Goal: Transaction & Acquisition: Purchase product/service

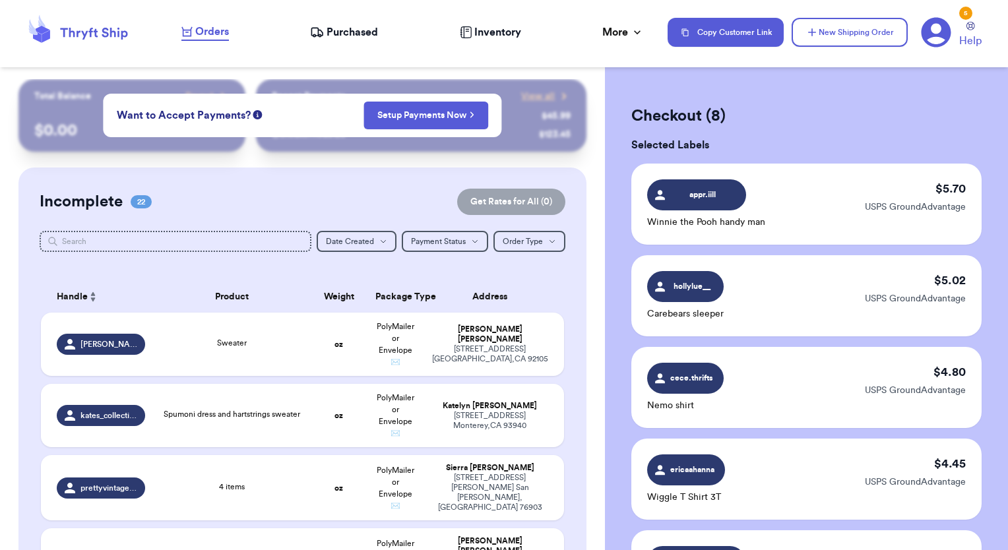
scroll to position [689, 0]
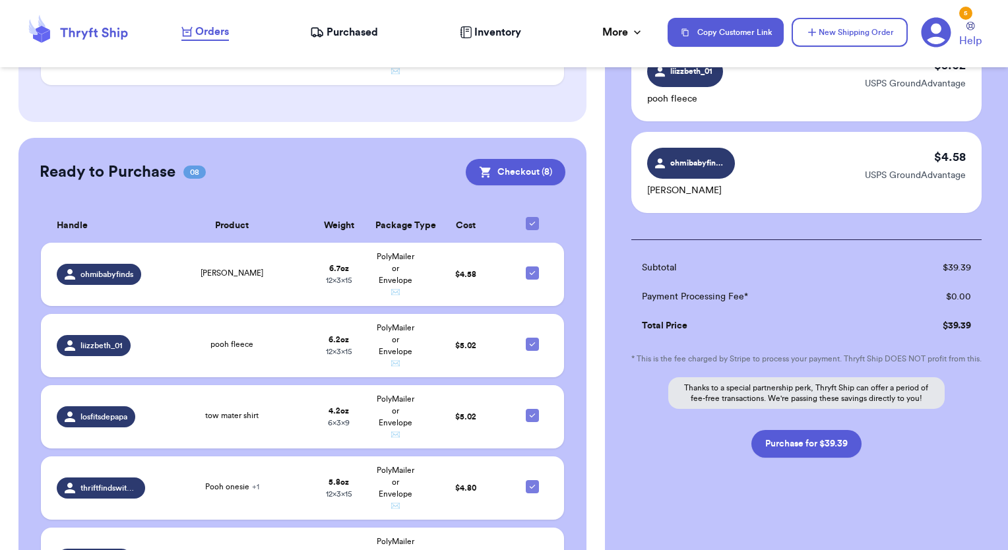
click at [203, 34] on span "Orders" at bounding box center [212, 32] width 34 height 16
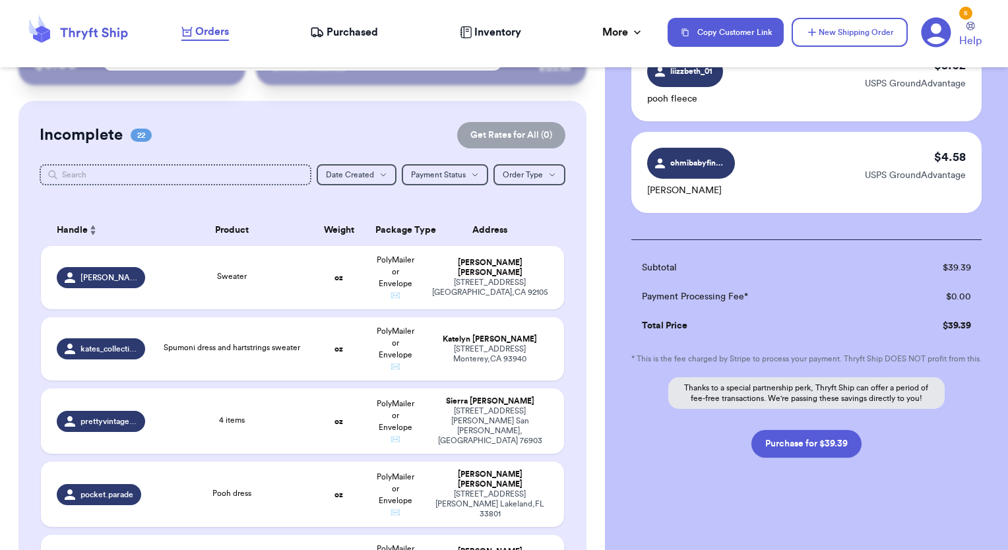
scroll to position [56, 0]
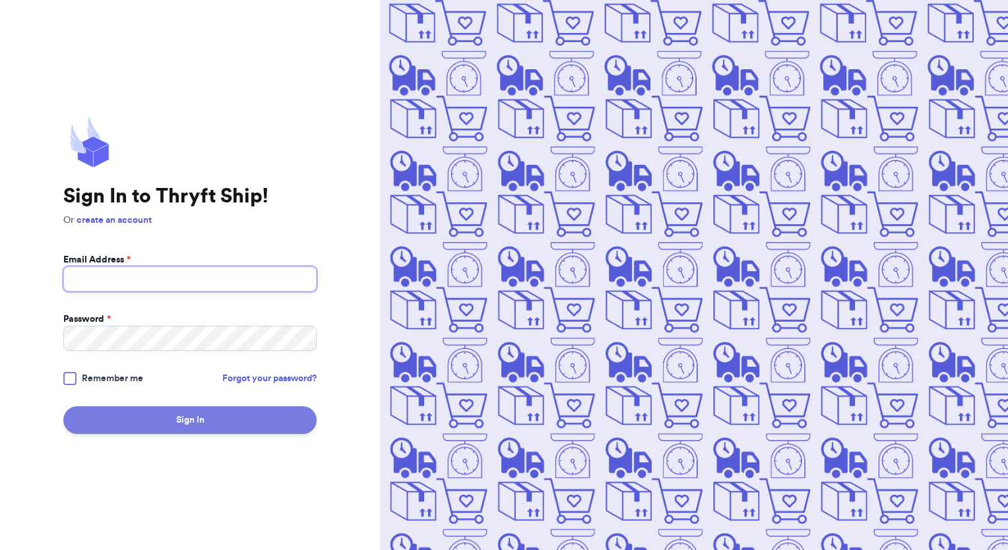
type input "[EMAIL_ADDRESS][DOMAIN_NAME]"
click at [181, 428] on button "Sign In" at bounding box center [189, 421] width 253 height 28
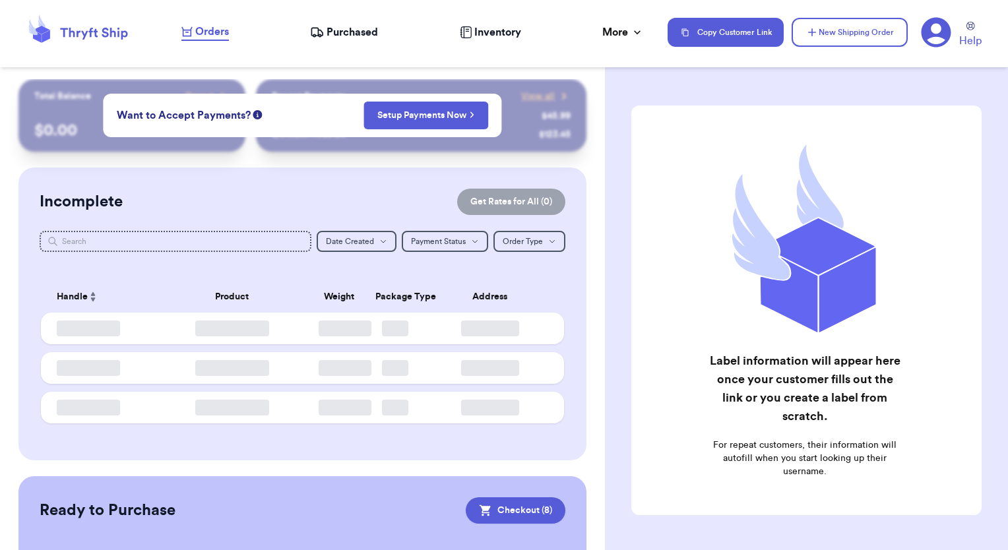
checkbox input "true"
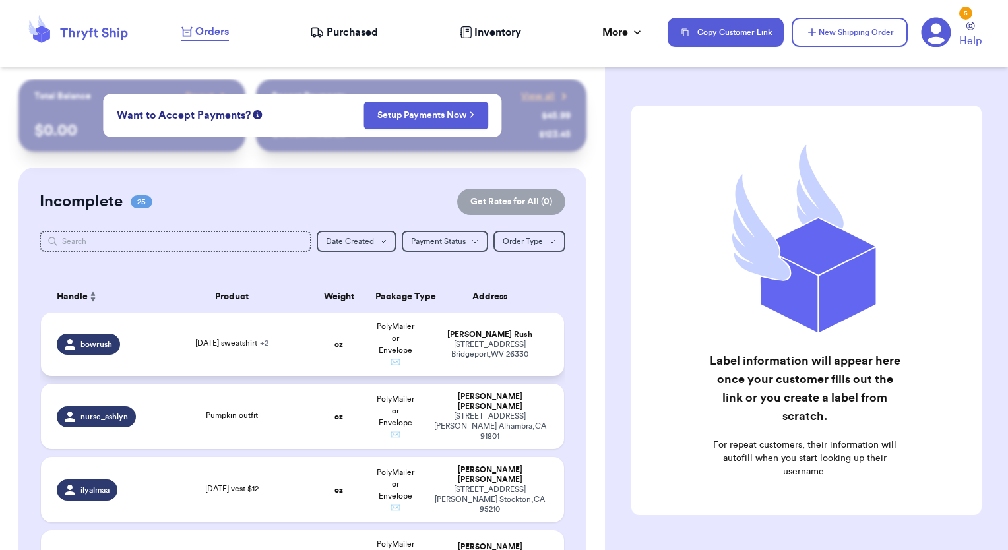
click at [399, 355] on td "PolyMailer or Envelope ✉️" at bounding box center [396, 344] width 56 height 63
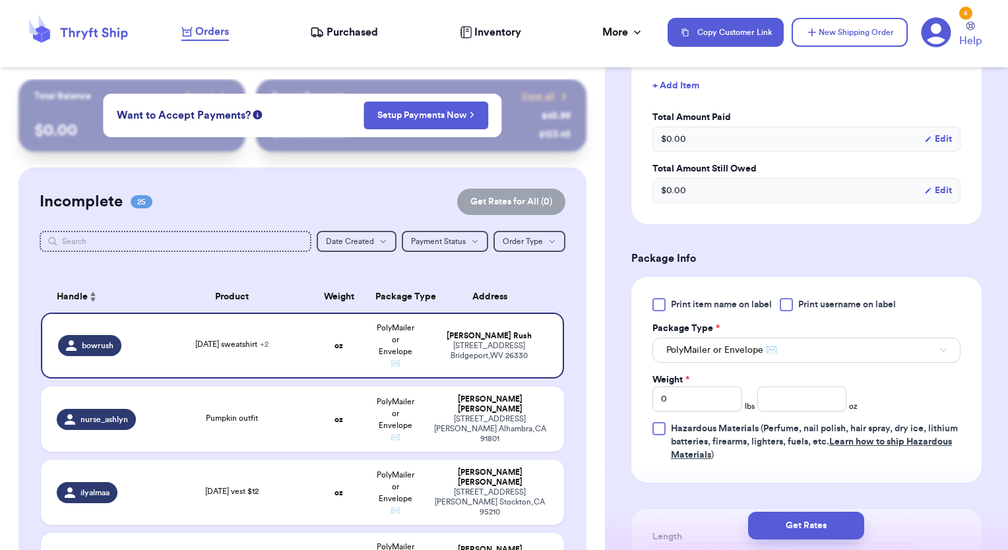
scroll to position [471, 0]
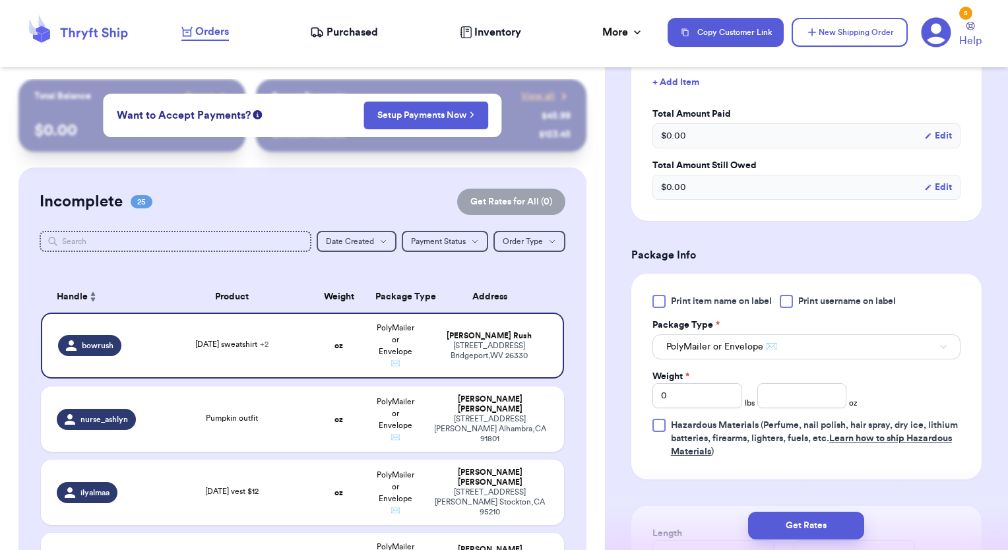
click at [657, 304] on div at bounding box center [659, 301] width 13 height 13
click at [0, 0] on input "Print item name on label" at bounding box center [0, 0] width 0 height 0
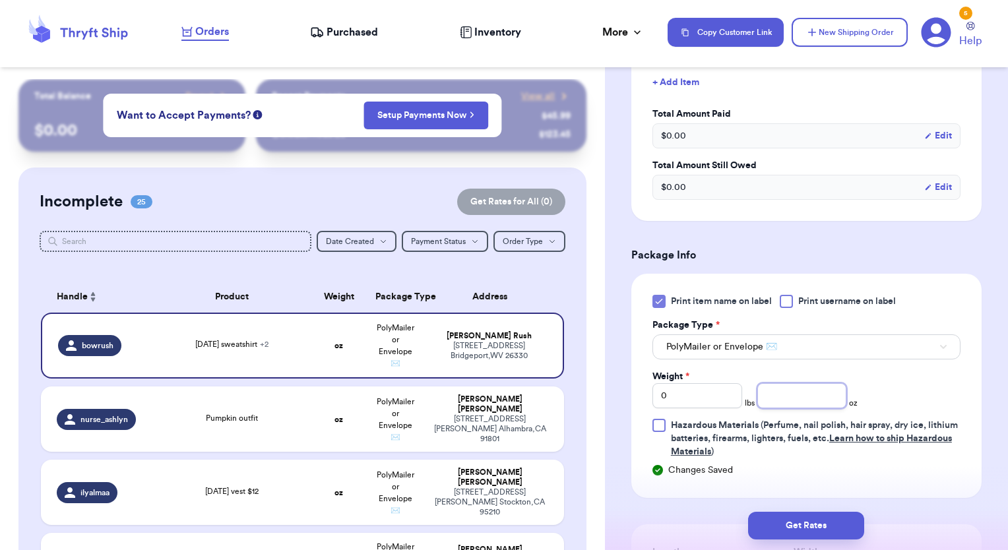
click at [771, 397] on input "number" at bounding box center [803, 395] width 90 height 25
click at [704, 393] on input "0" at bounding box center [698, 395] width 90 height 25
type input "1"
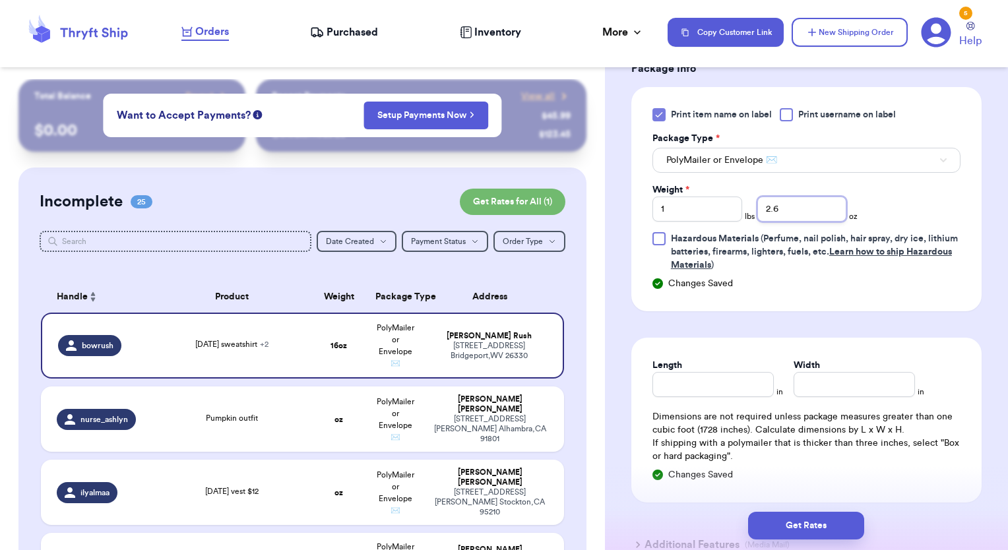
scroll to position [692, 0]
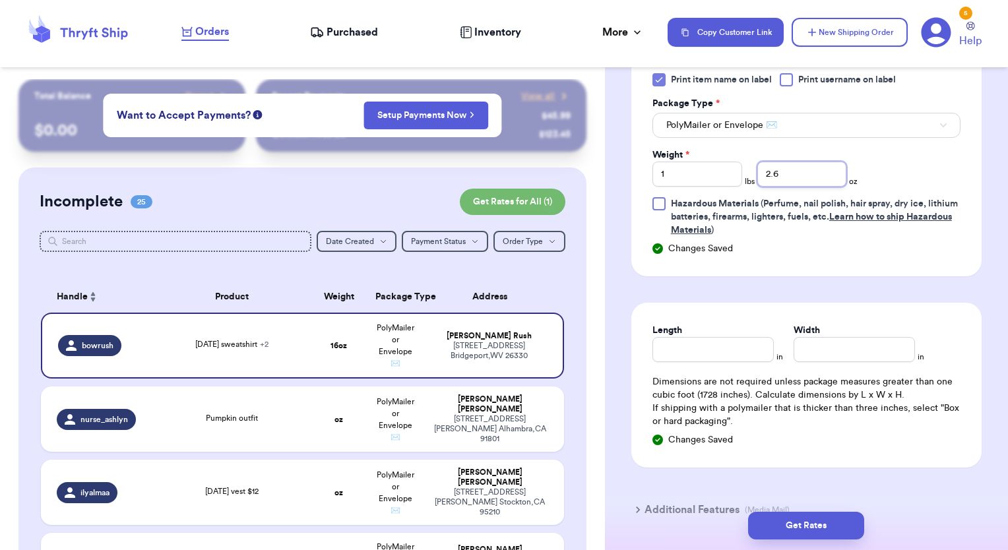
type input "2.6"
click at [682, 361] on div "Length in Width in Dimensions are not required unless package measures greater …" at bounding box center [807, 385] width 350 height 165
click at [680, 351] on input "Length" at bounding box center [713, 349] width 121 height 25
type input "15"
click at [816, 350] on input "Width *" at bounding box center [854, 349] width 121 height 25
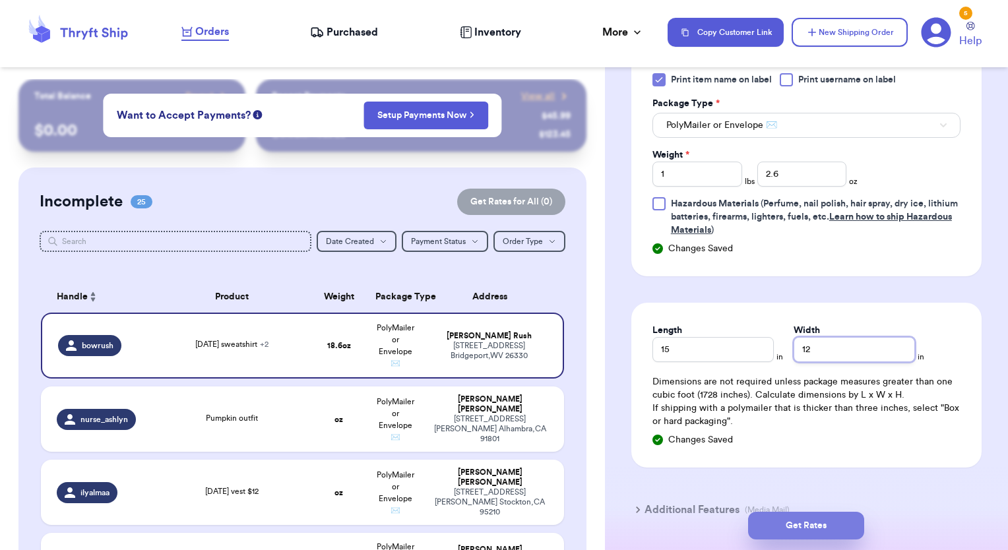
type input "12"
click at [795, 531] on button "Get Rates" at bounding box center [806, 526] width 116 height 28
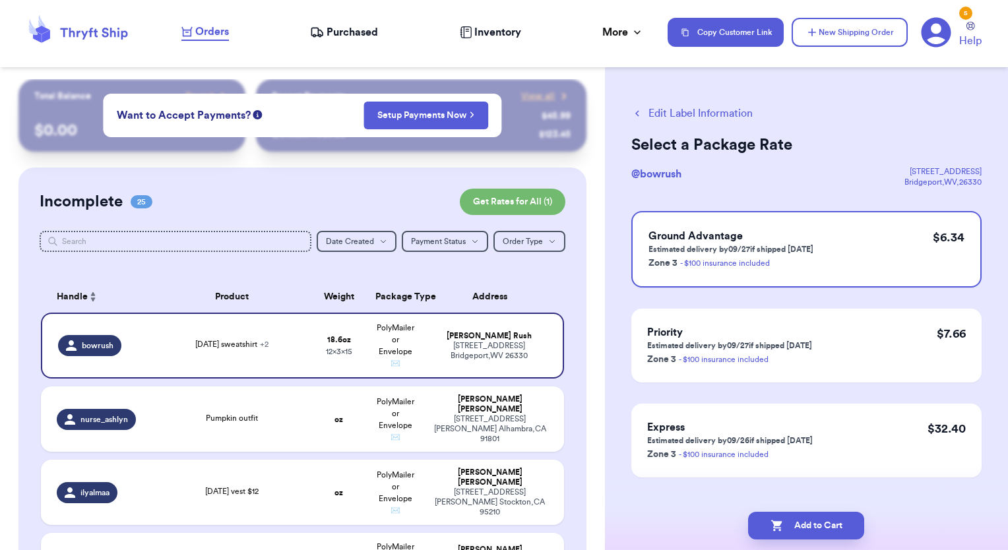
click at [795, 531] on button "Add to Cart" at bounding box center [806, 526] width 116 height 28
checkbox input "true"
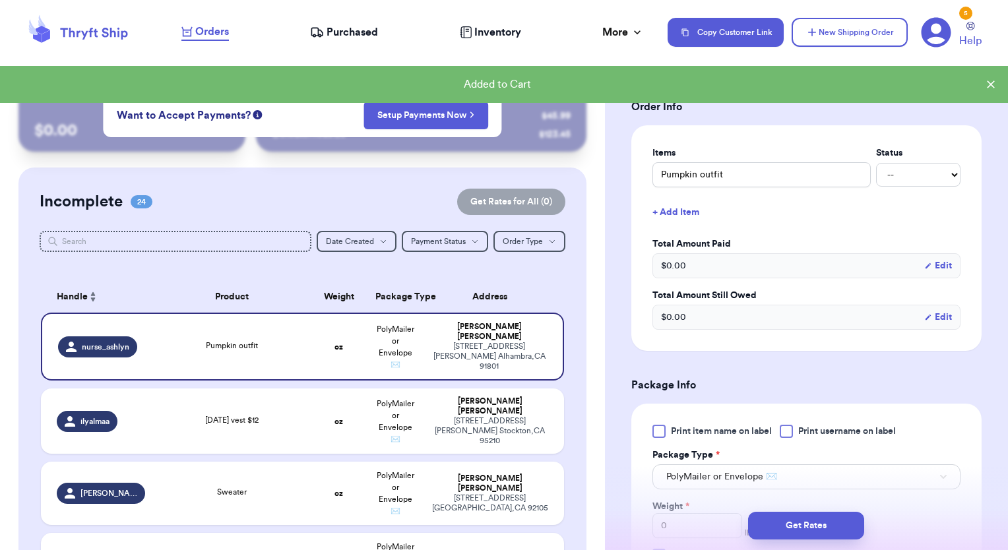
scroll to position [250, 0]
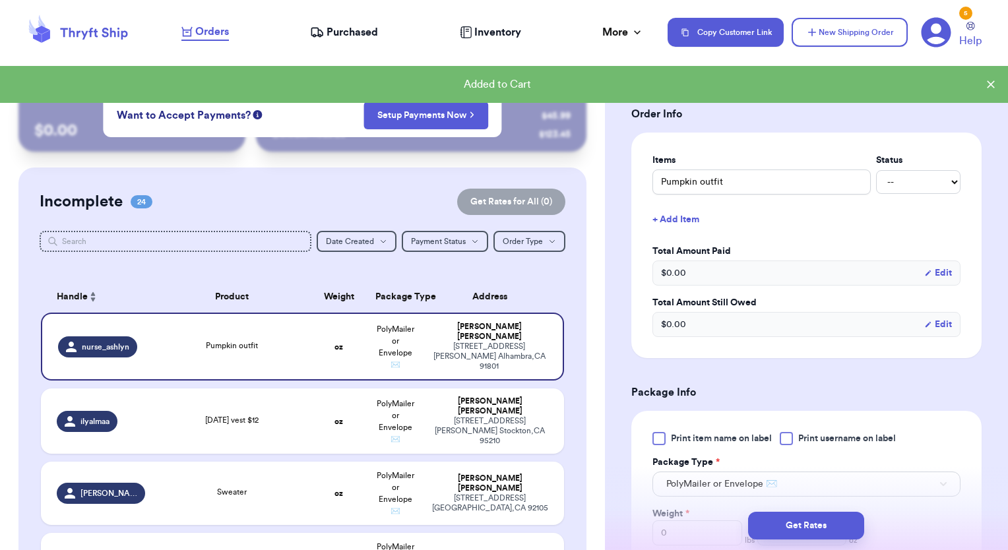
click at [667, 438] on label "Print item name on label" at bounding box center [712, 438] width 119 height 13
click at [0, 0] on input "Print item name on label" at bounding box center [0, 0] width 0 height 0
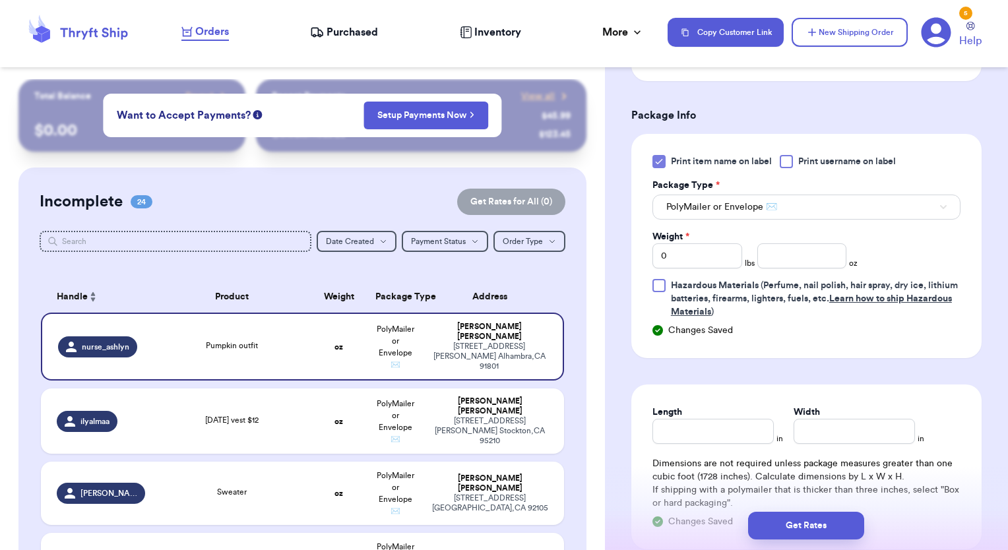
scroll to position [525, 0]
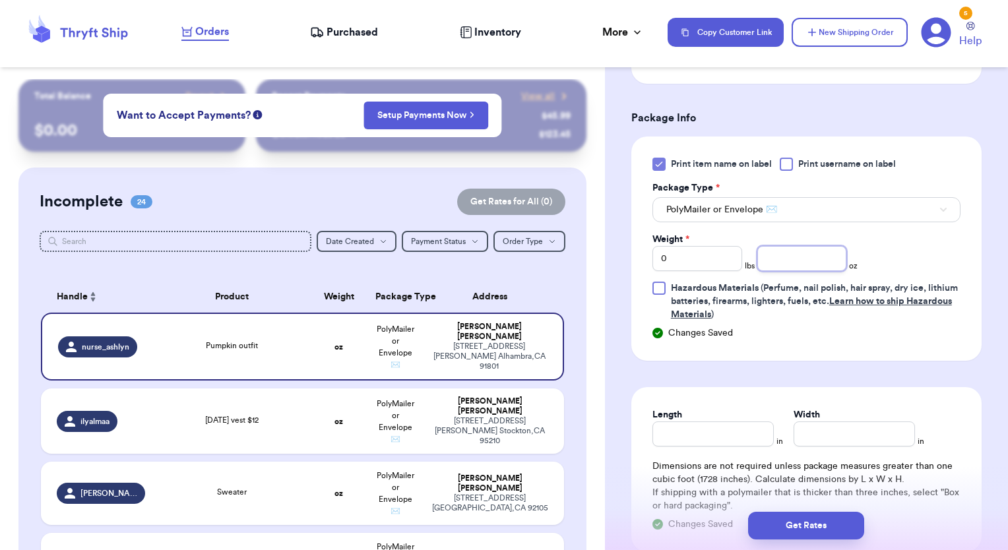
click at [768, 255] on input "number" at bounding box center [803, 258] width 90 height 25
type input "3.5"
click at [725, 427] on input "Length" at bounding box center [713, 434] width 121 height 25
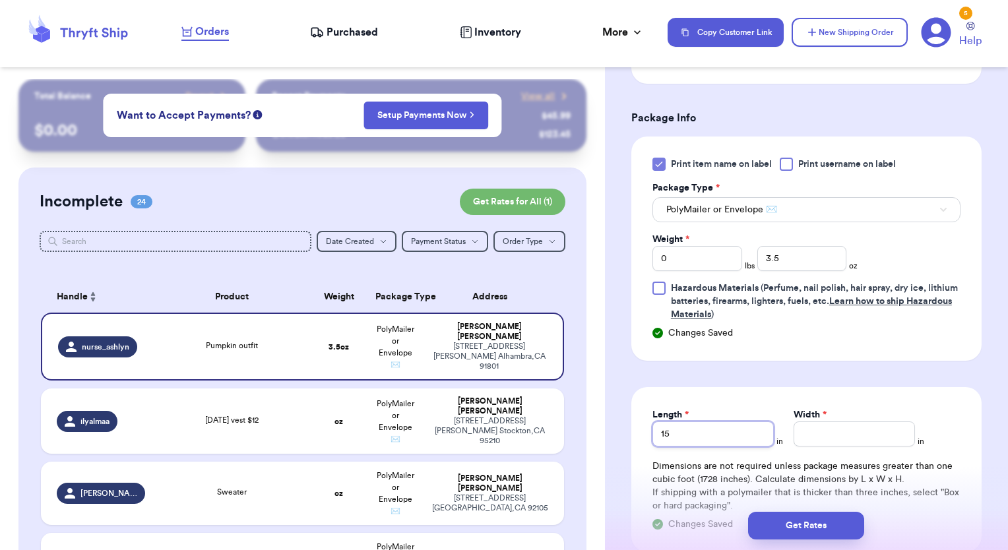
type input "15"
click at [826, 434] on input "Width *" at bounding box center [854, 434] width 121 height 25
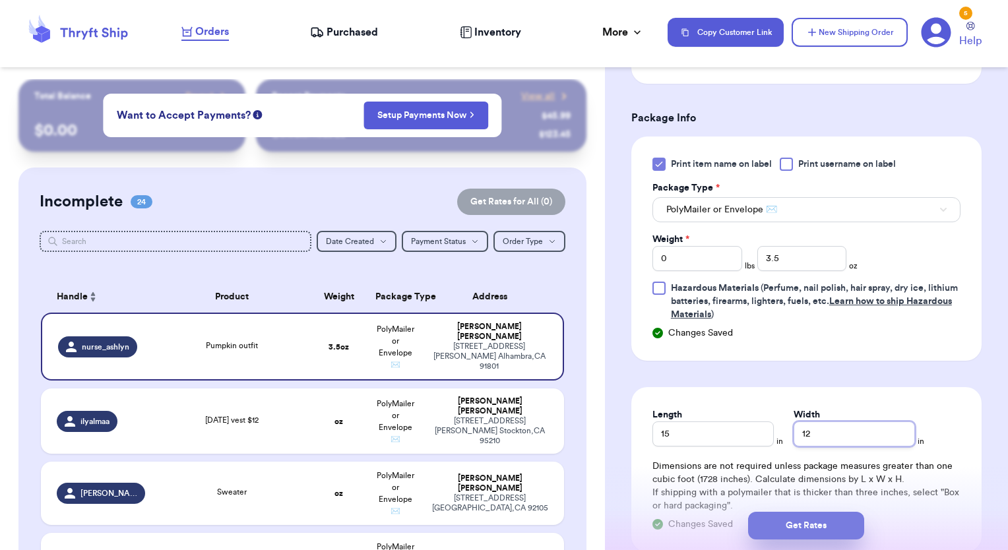
type input "12"
click at [829, 535] on button "Get Rates" at bounding box center [806, 526] width 116 height 28
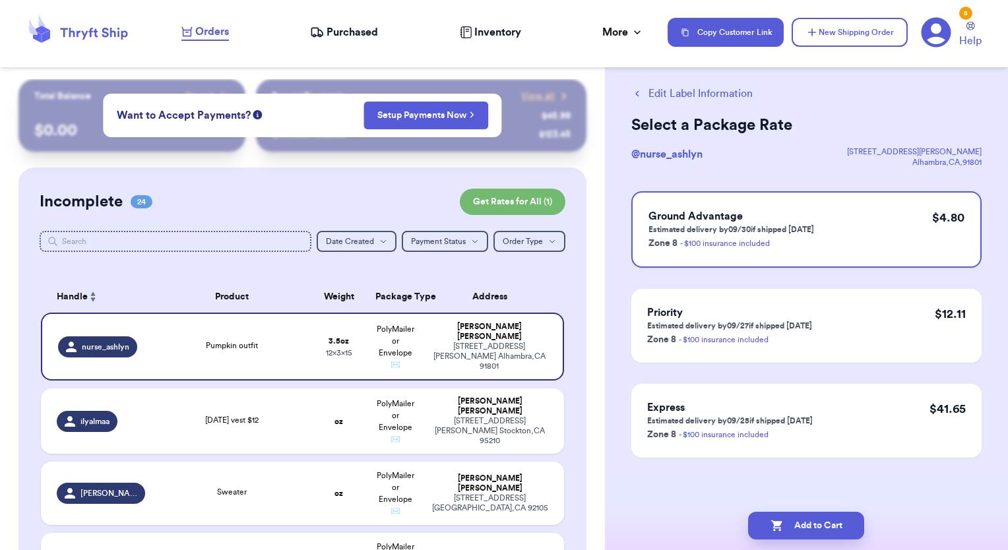
scroll to position [0, 0]
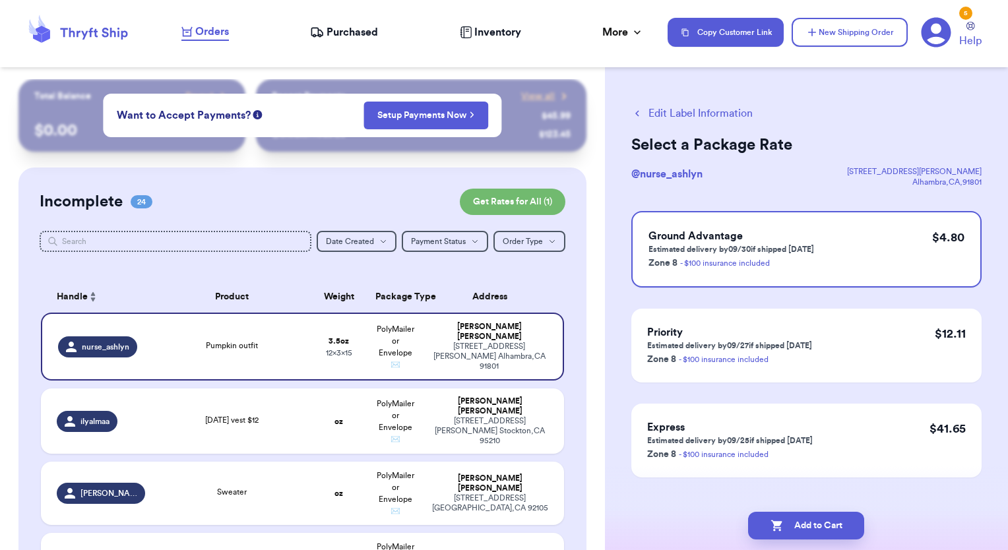
click at [829, 535] on button "Add to Cart" at bounding box center [806, 526] width 116 height 28
checkbox input "true"
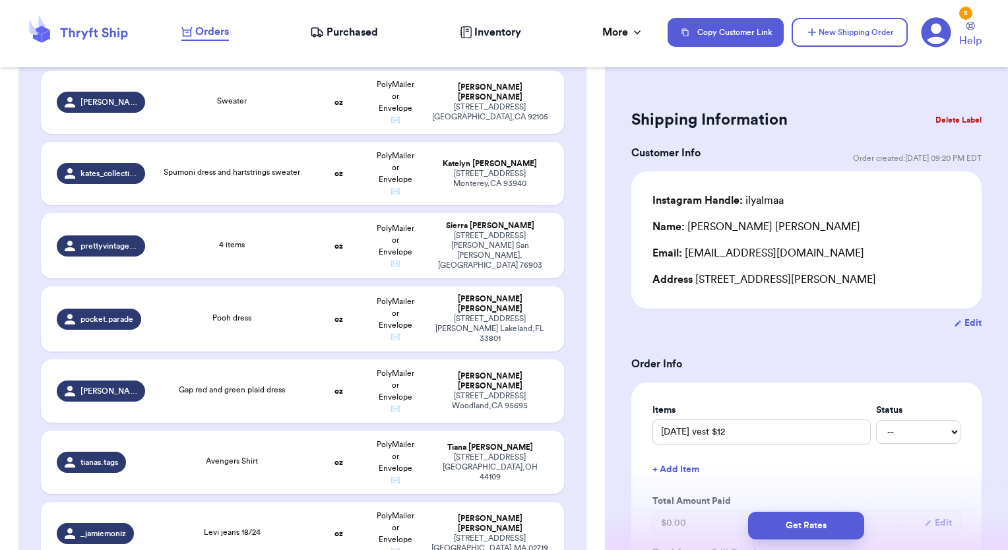
scroll to position [324, 0]
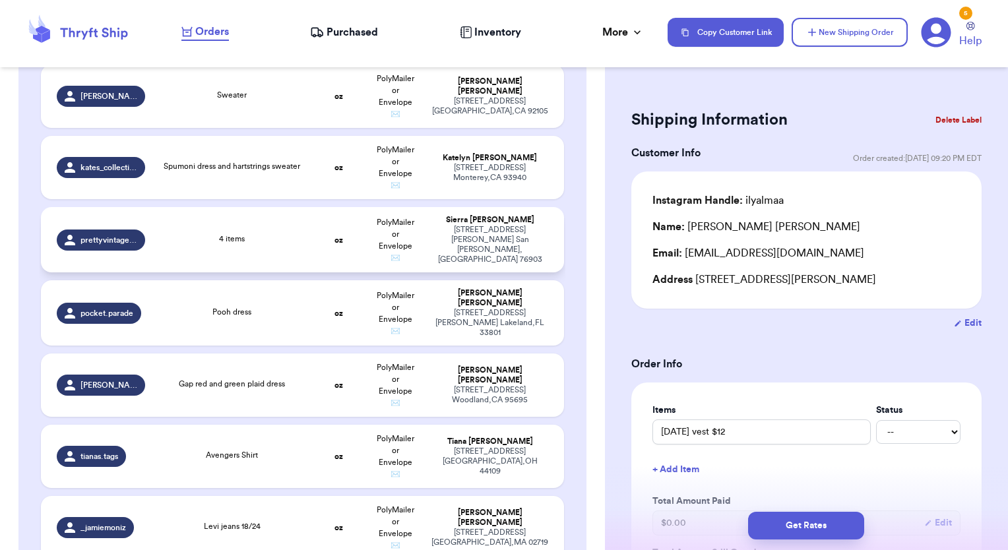
click at [273, 235] on div "4 items" at bounding box center [232, 240] width 142 height 15
type input "4 items"
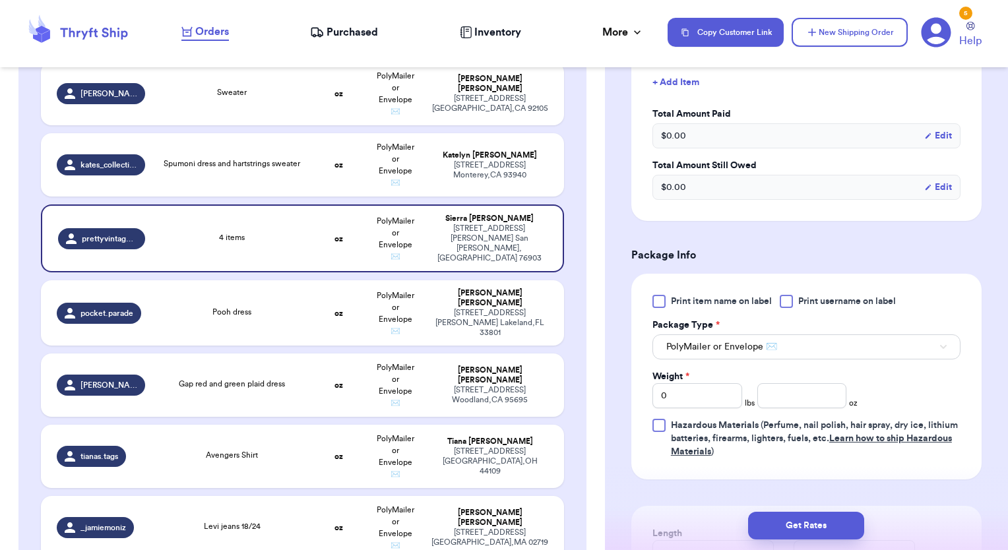
scroll to position [405, 0]
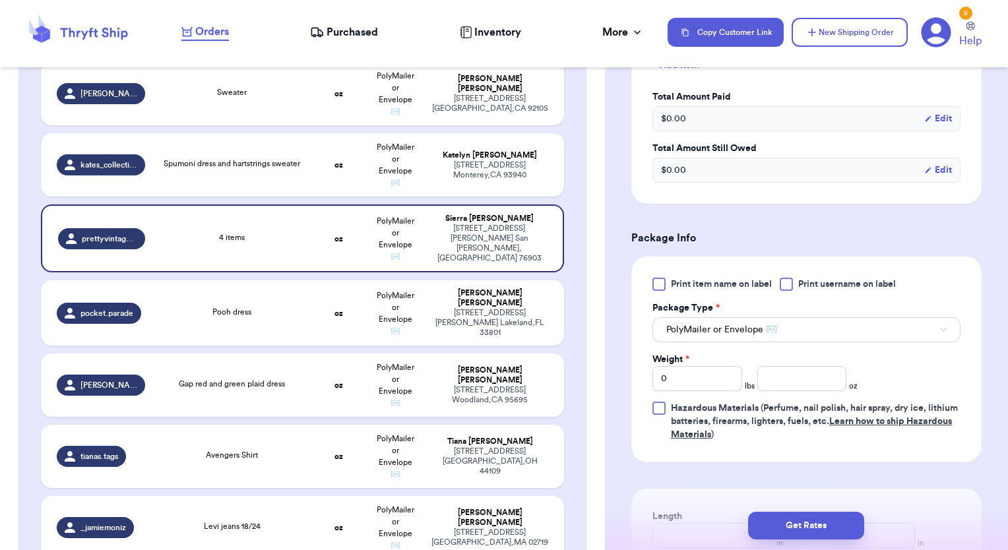
click at [660, 282] on div at bounding box center [659, 284] width 13 height 13
click at [0, 0] on input "Print item name on label" at bounding box center [0, 0] width 0 height 0
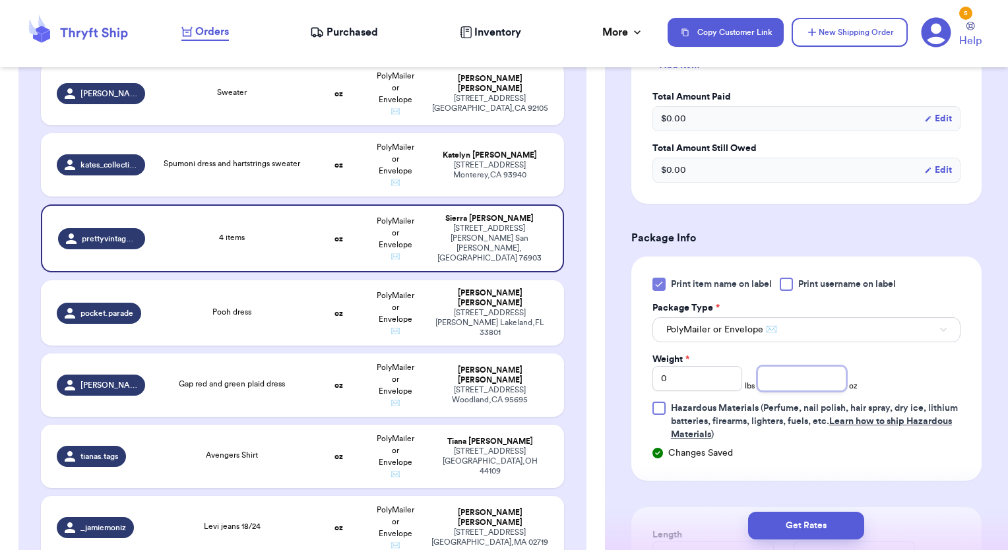
click at [813, 373] on input "number" at bounding box center [803, 378] width 90 height 25
click at [723, 368] on input "0" at bounding box center [698, 378] width 90 height 25
type input "1"
click at [775, 377] on input "number" at bounding box center [803, 378] width 90 height 25
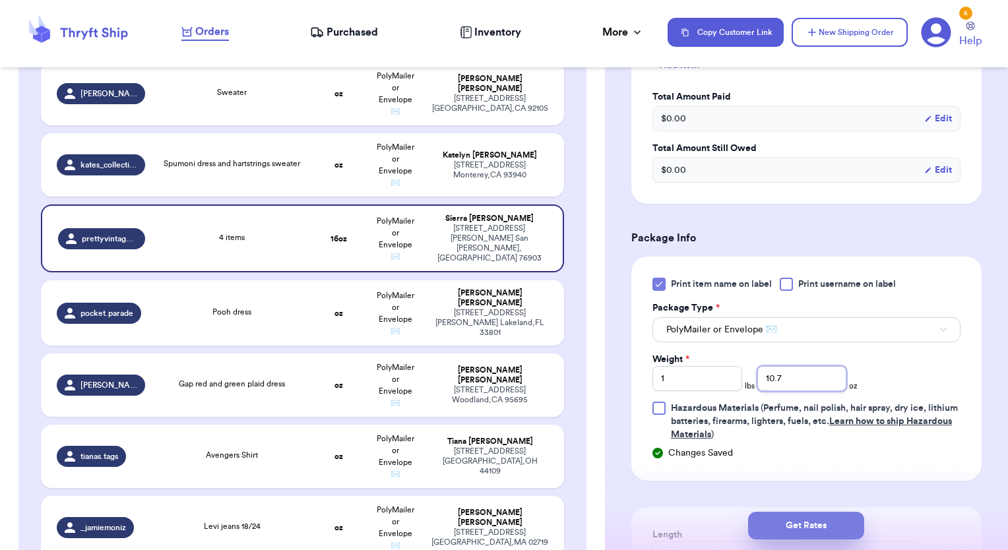
type input "10.7"
drag, startPoint x: 827, startPoint y: 527, endPoint x: 778, endPoint y: 529, distance: 48.9
click at [778, 529] on button "Get Rates" at bounding box center [806, 526] width 116 height 28
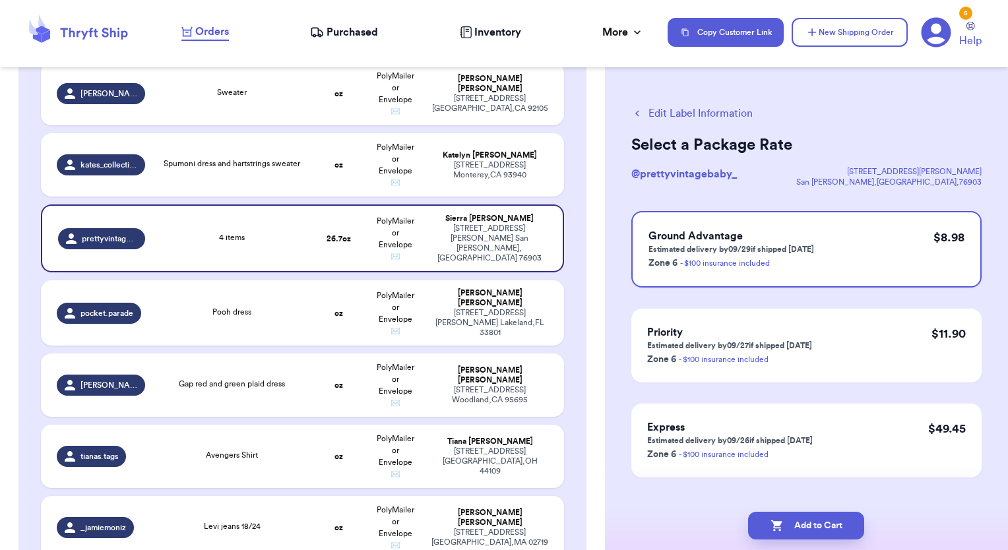
click at [778, 529] on icon "button" at bounding box center [777, 525] width 13 height 13
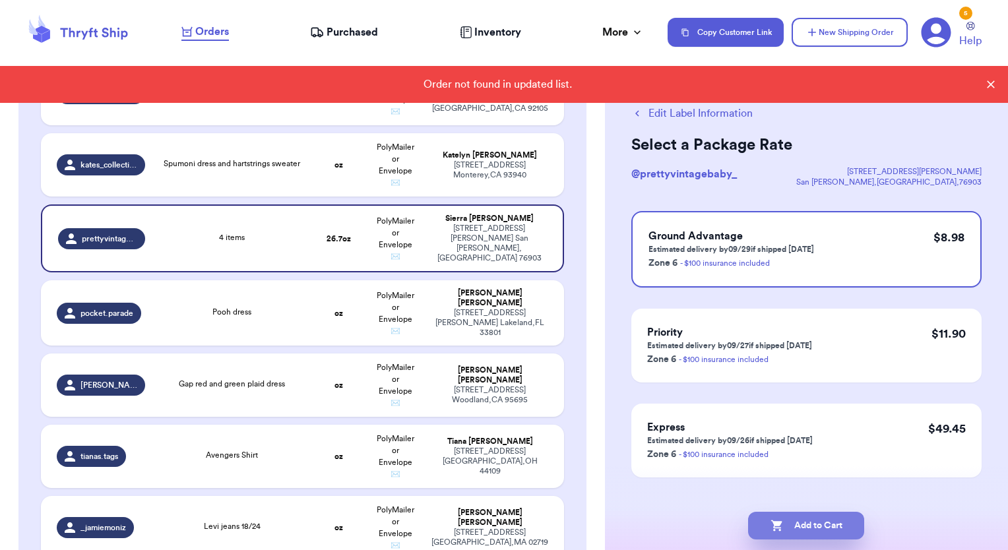
click at [848, 523] on button "Add to Cart" at bounding box center [806, 526] width 116 height 28
checkbox input "true"
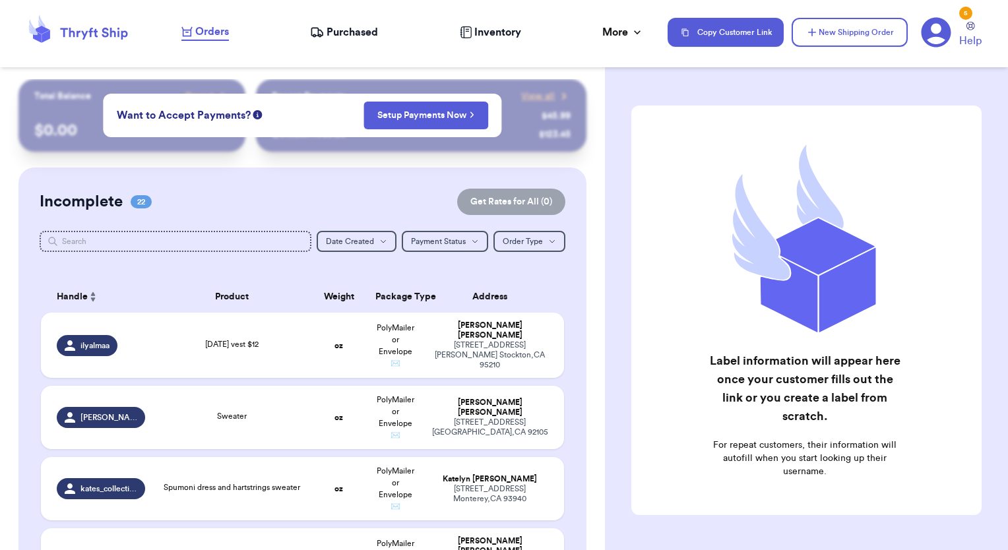
drag, startPoint x: 610, startPoint y: 104, endPoint x: 614, endPoint y: 172, distance: 67.4
click at [614, 172] on div "Label information will appear here once your customer fills out the link or you…" at bounding box center [806, 343] width 403 height 529
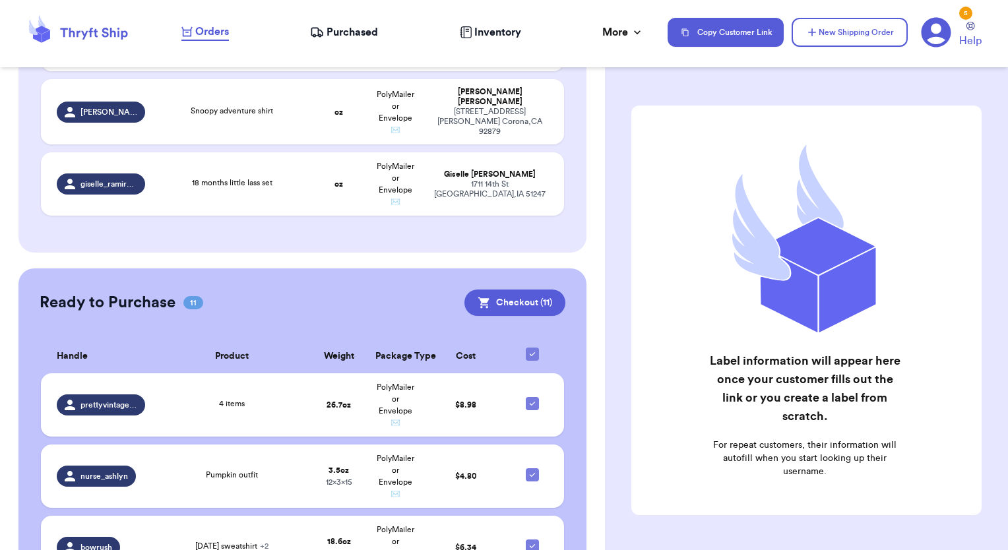
scroll to position [1686, 0]
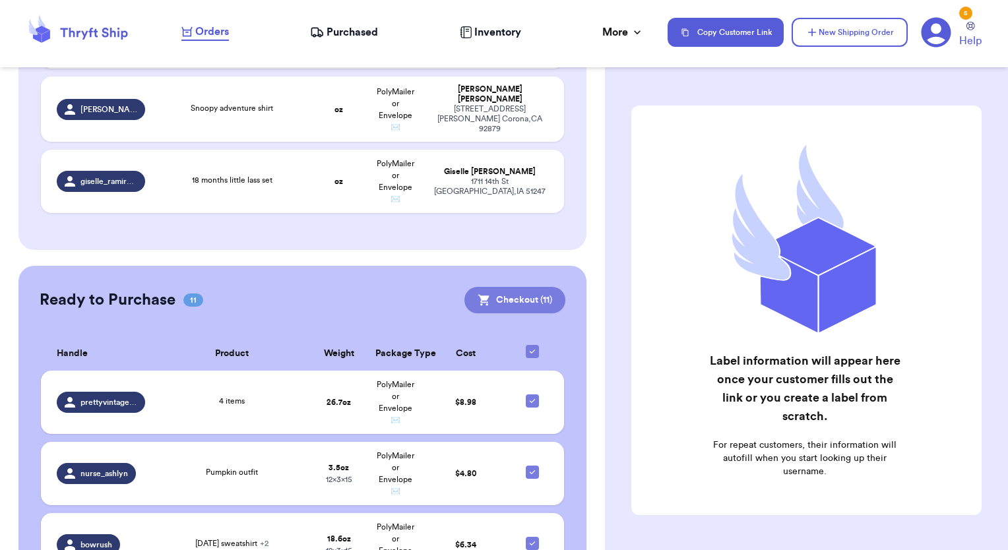
click at [512, 287] on button "Checkout ( 11 )" at bounding box center [515, 300] width 101 height 26
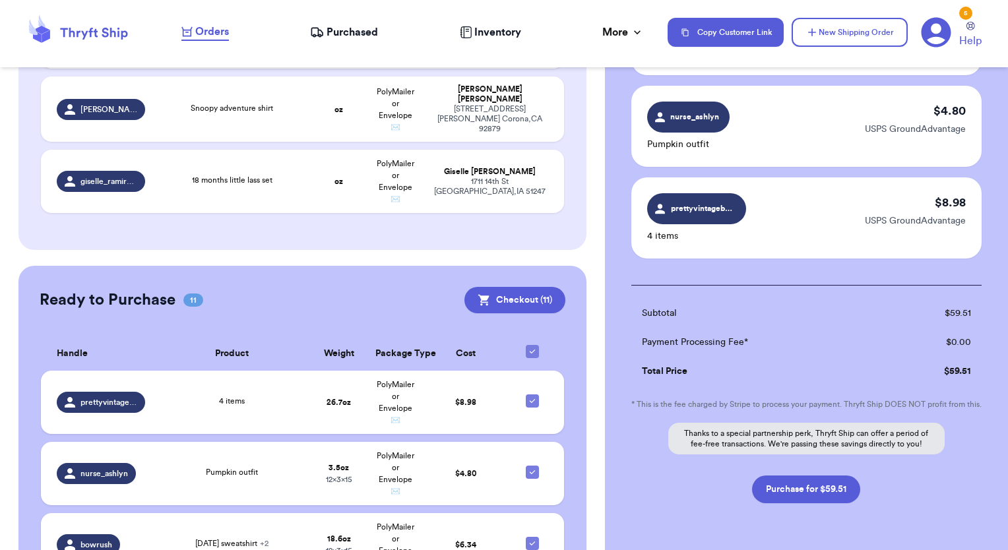
scroll to position [902, 0]
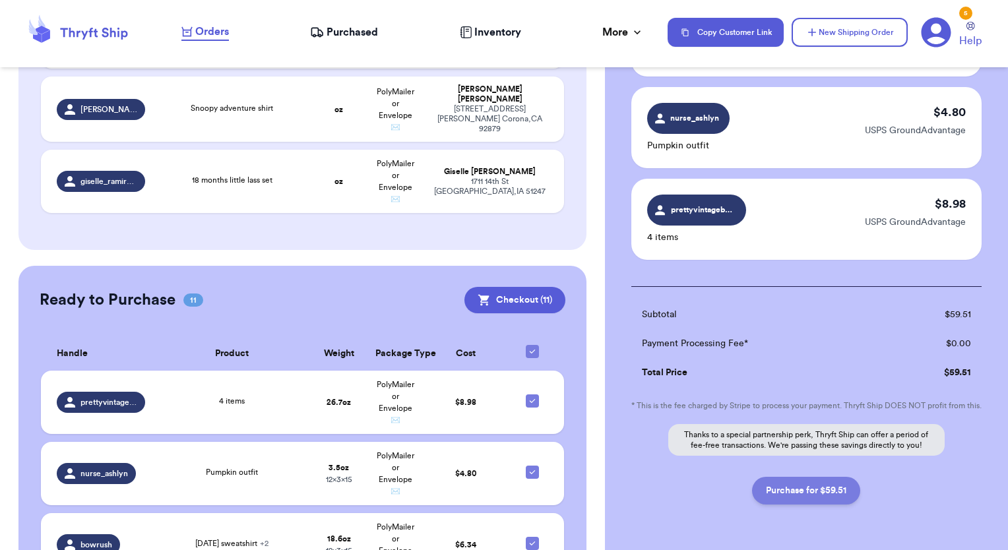
click at [823, 505] on button "Purchase for $59.51" at bounding box center [806, 491] width 108 height 28
checkbox input "false"
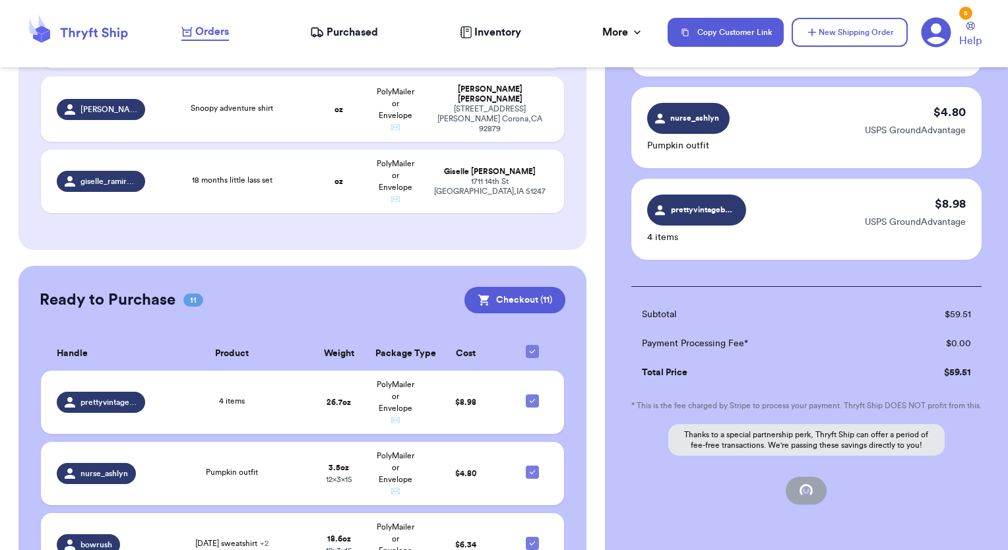
checkbox input "false"
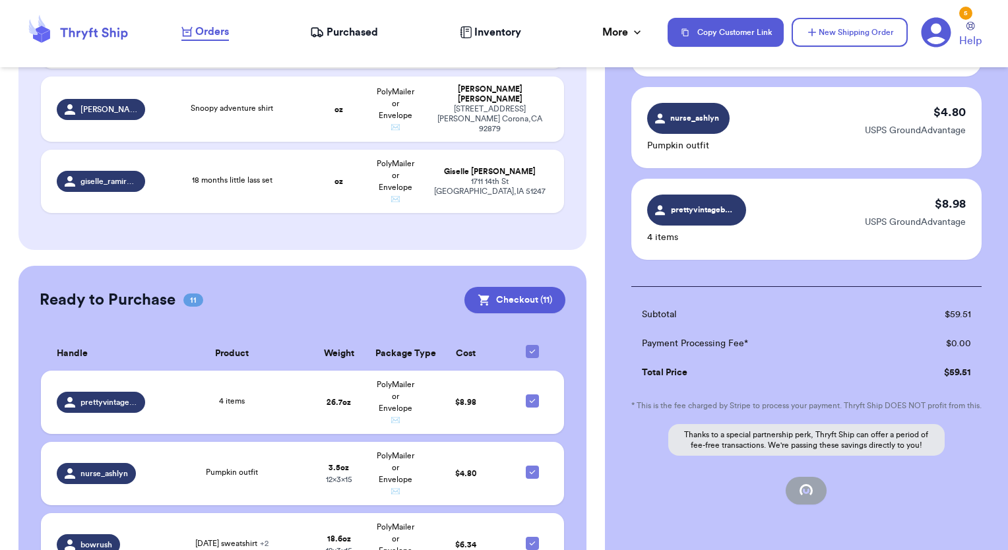
checkbox input "false"
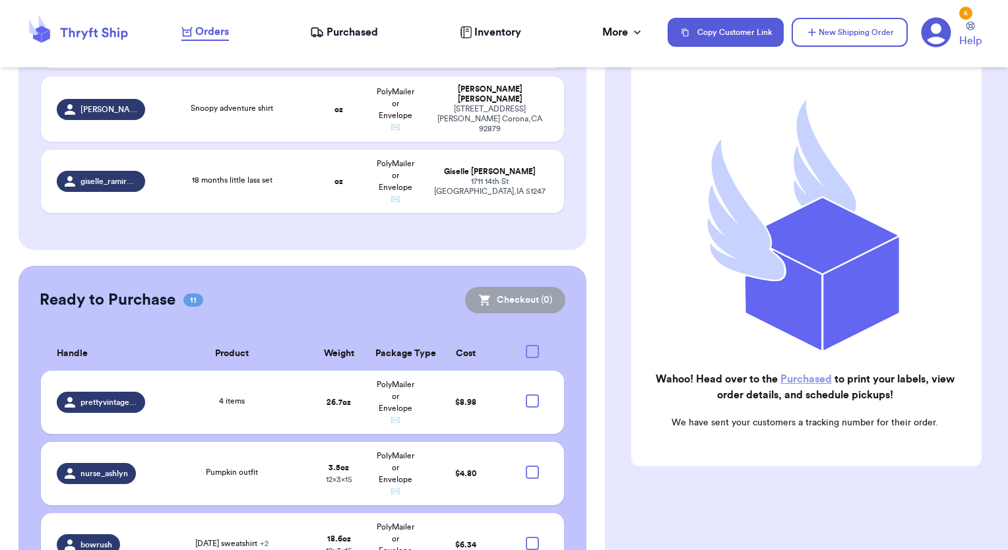
checkbox input "true"
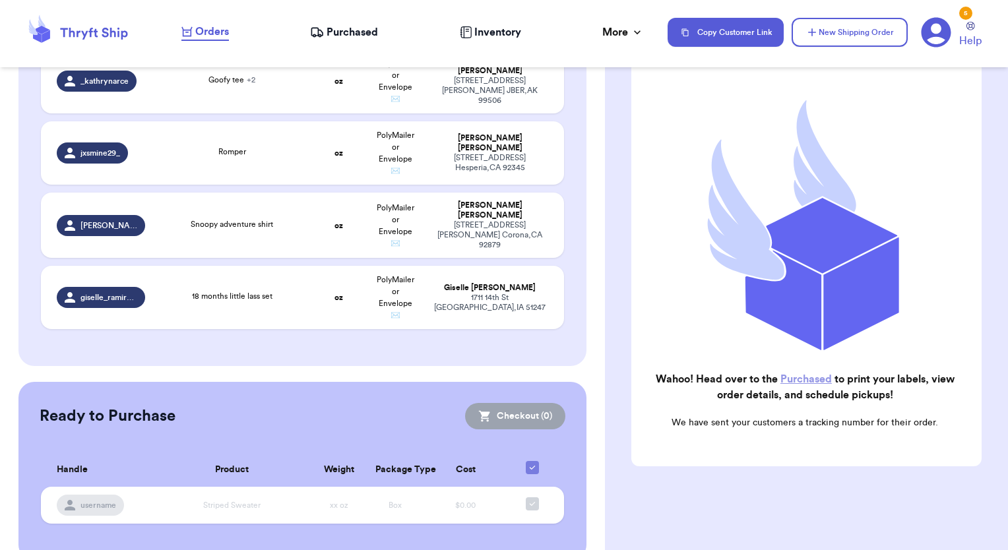
click at [361, 37] on span "Purchased" at bounding box center [352, 32] width 51 height 16
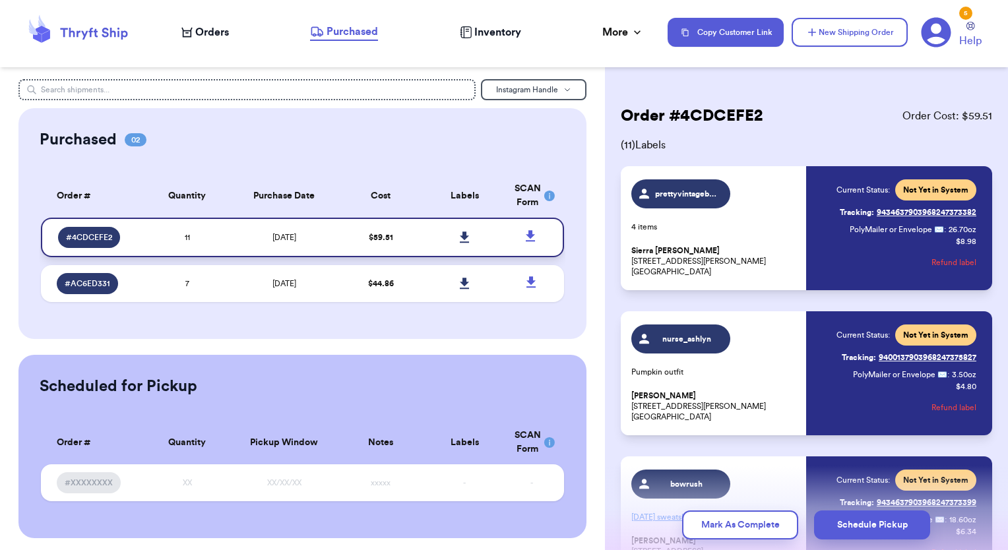
click at [460, 239] on icon at bounding box center [465, 238] width 10 height 12
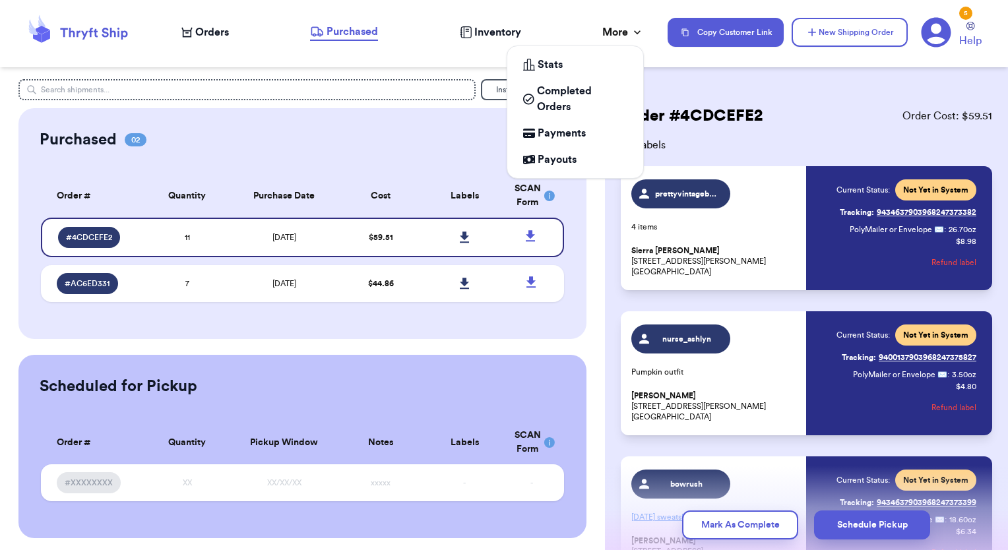
click at [609, 34] on div "More" at bounding box center [624, 32] width 42 height 16
click at [581, 63] on div "Stats" at bounding box center [575, 65] width 104 height 16
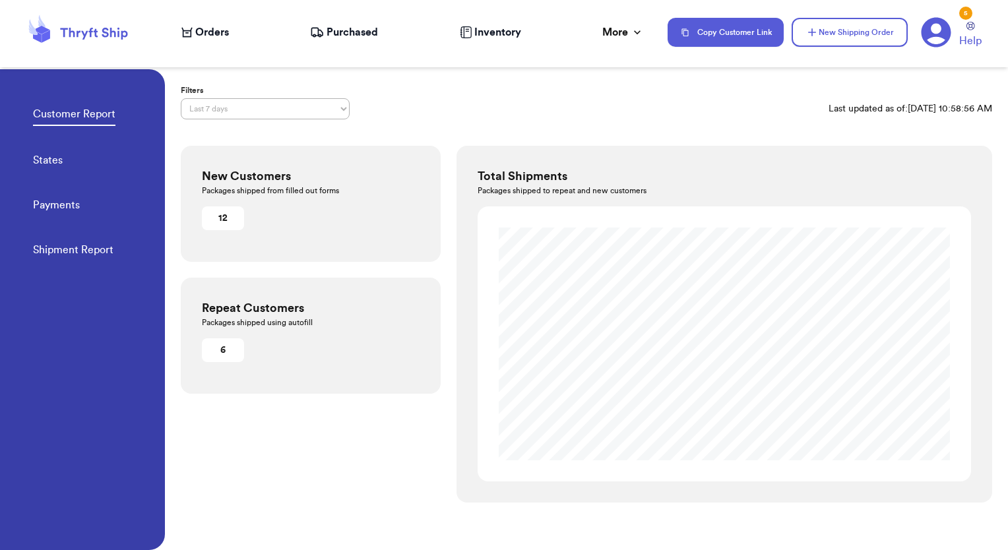
click at [222, 114] on select "Last 7 days Last 30 days Last 6 months Last year All time Custom date range" at bounding box center [265, 108] width 169 height 21
select select "ALL_TIME"
click at [181, 98] on select "Last 7 days Last 30 days Last 6 months Last year All time Custom date range" at bounding box center [265, 108] width 169 height 21
click at [55, 158] on link "States" at bounding box center [48, 161] width 30 height 18
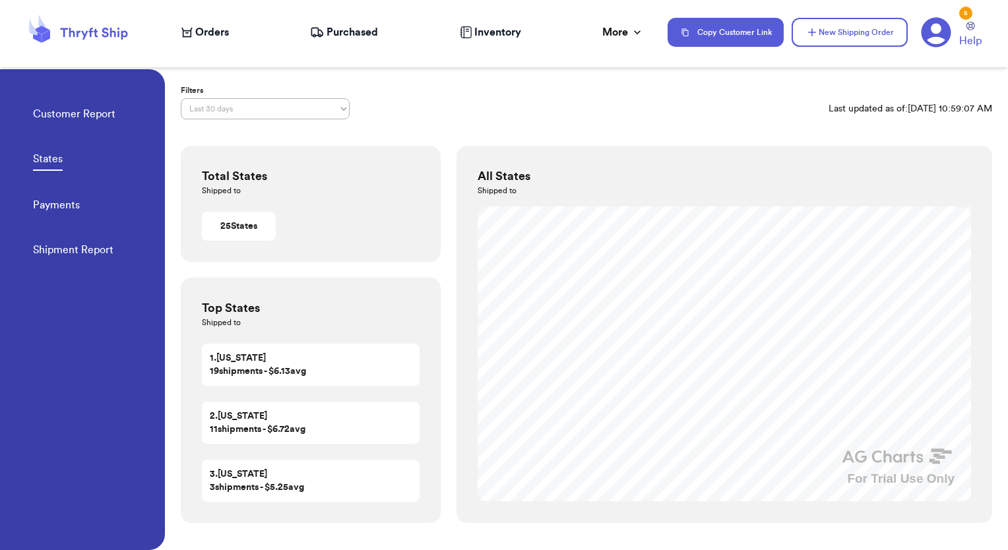
click at [206, 104] on select "Last 7 days Last 30 days Last 6 months Last year All time Custom date range" at bounding box center [265, 108] width 169 height 21
select select "ALL_TIME"
click at [181, 98] on select "Last 7 days Last 30 days Last 6 months Last year All time Custom date range" at bounding box center [265, 108] width 169 height 21
